Goal: Navigation & Orientation: Find specific page/section

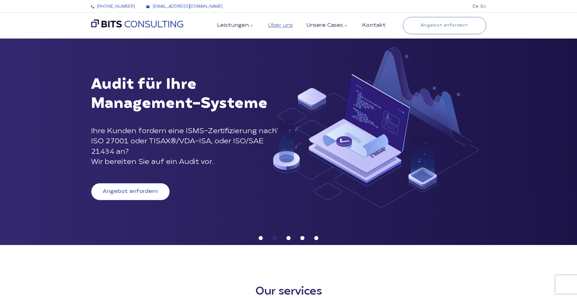
click at [283, 26] on link "Über uns" at bounding box center [280, 26] width 25 height 6
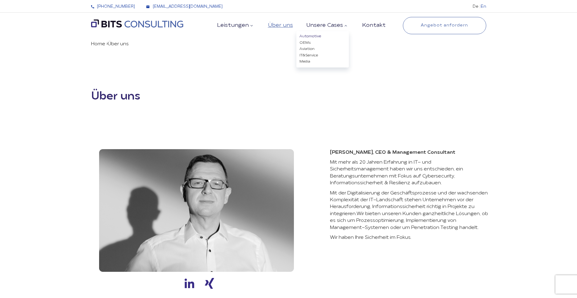
click at [313, 36] on link "Automotive" at bounding box center [310, 37] width 22 height 4
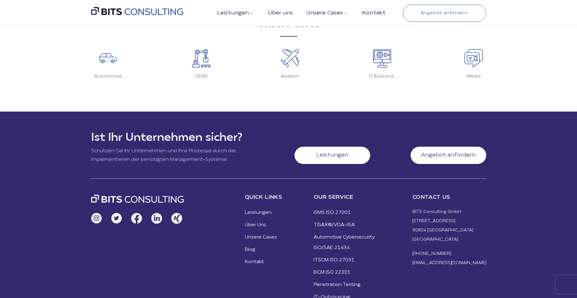
scroll to position [604, 0]
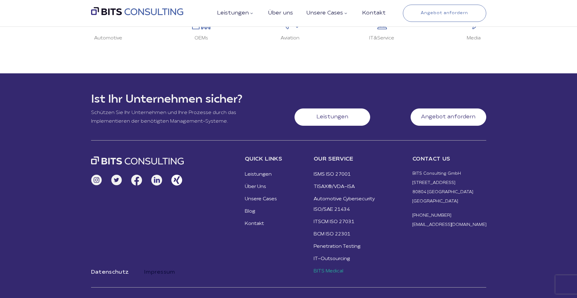
click at [170, 270] on link "Impressum" at bounding box center [159, 272] width 31 height 8
